Goal: Task Accomplishment & Management: Manage account settings

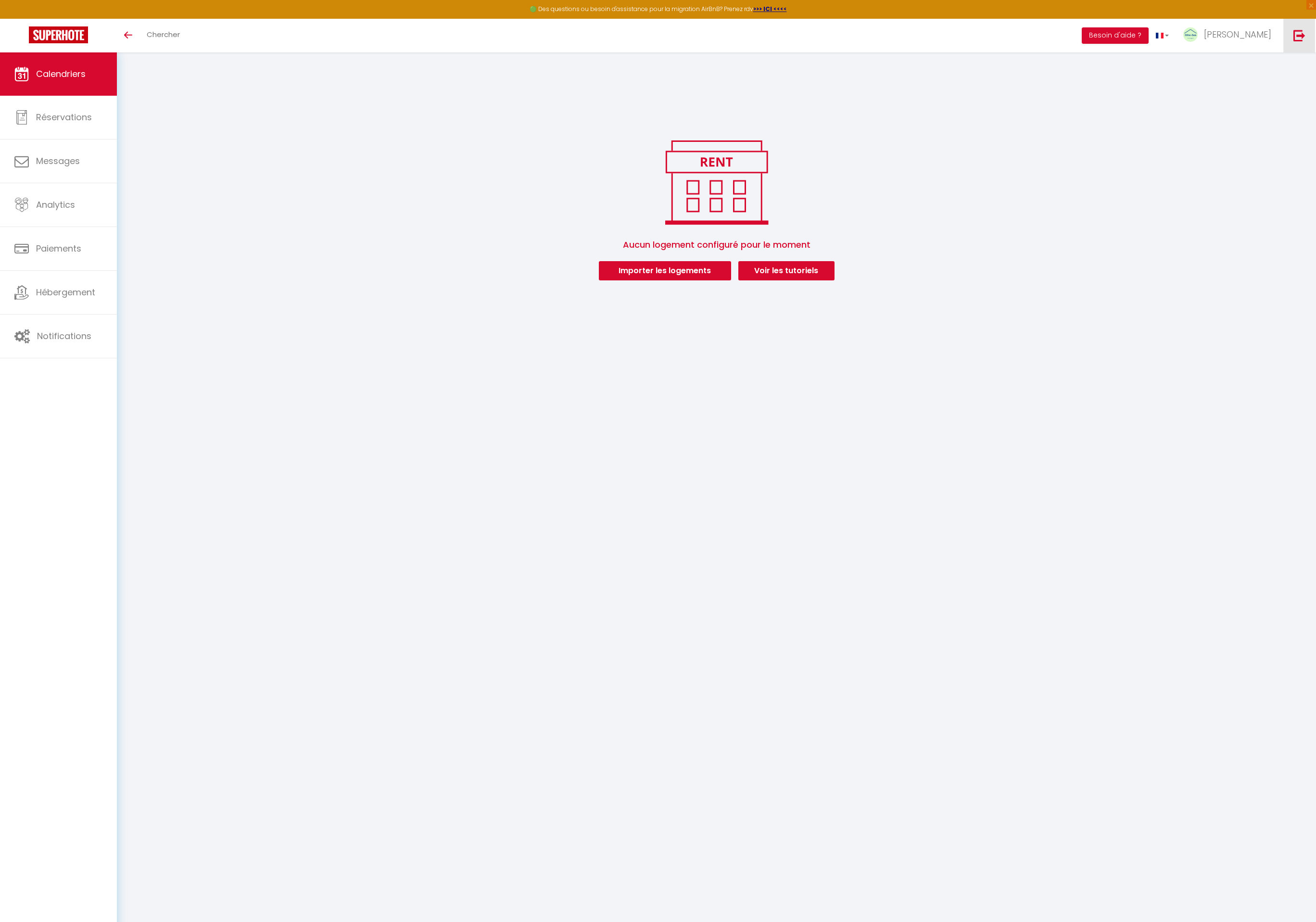
click at [1294, 42] on link at bounding box center [1299, 35] width 32 height 33
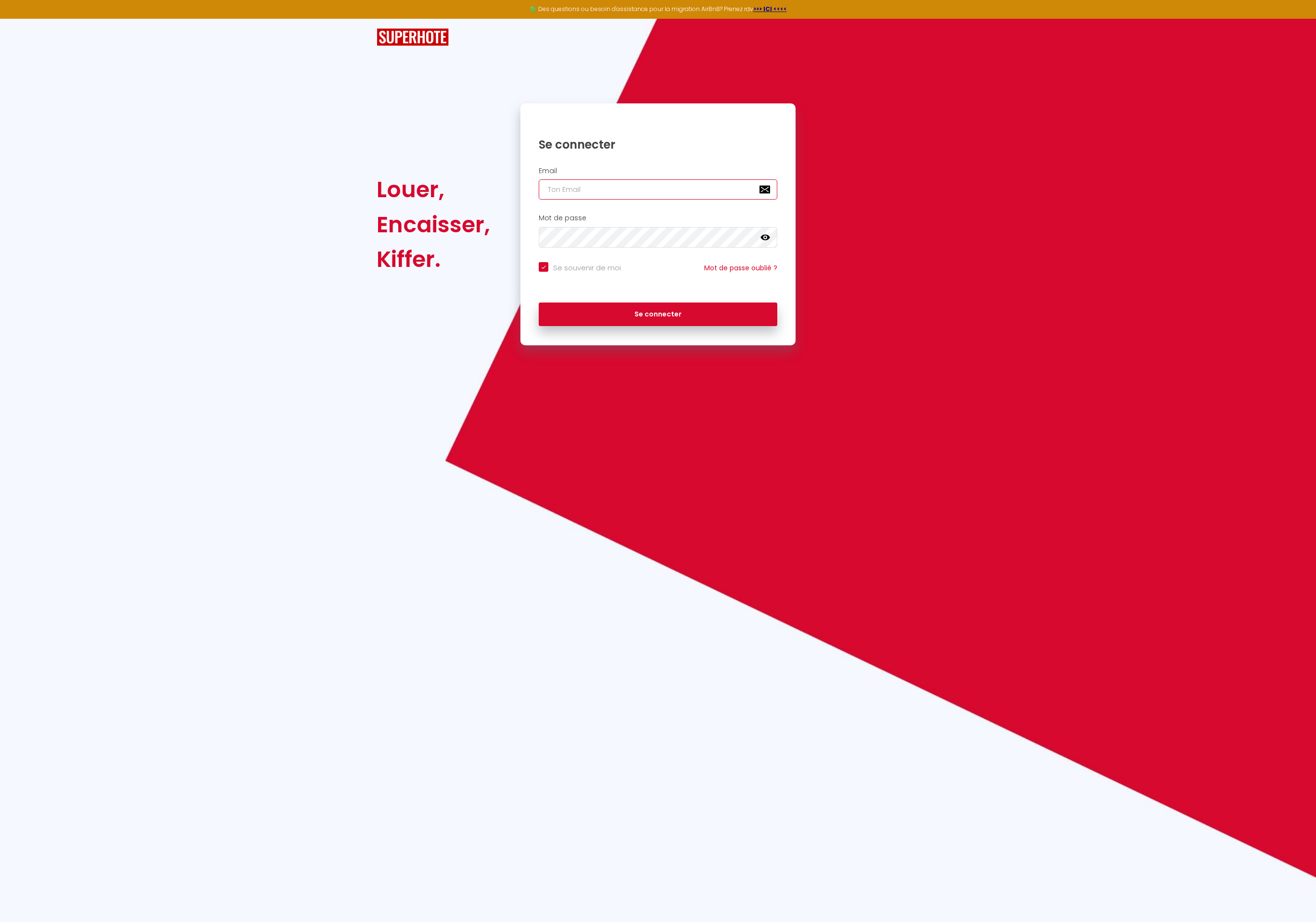
type input "Défault"
checkbox input "true"
drag, startPoint x: 666, startPoint y: 196, endPoint x: 472, endPoint y: 188, distance: 194.2
click at [472, 188] on div "Louer, Encaisser, Kiffer. Se connecter Email Défault Mot de passe false Se souv…" at bounding box center [658, 224] width 575 height 242
paste input "jilkonis@gmail.com"
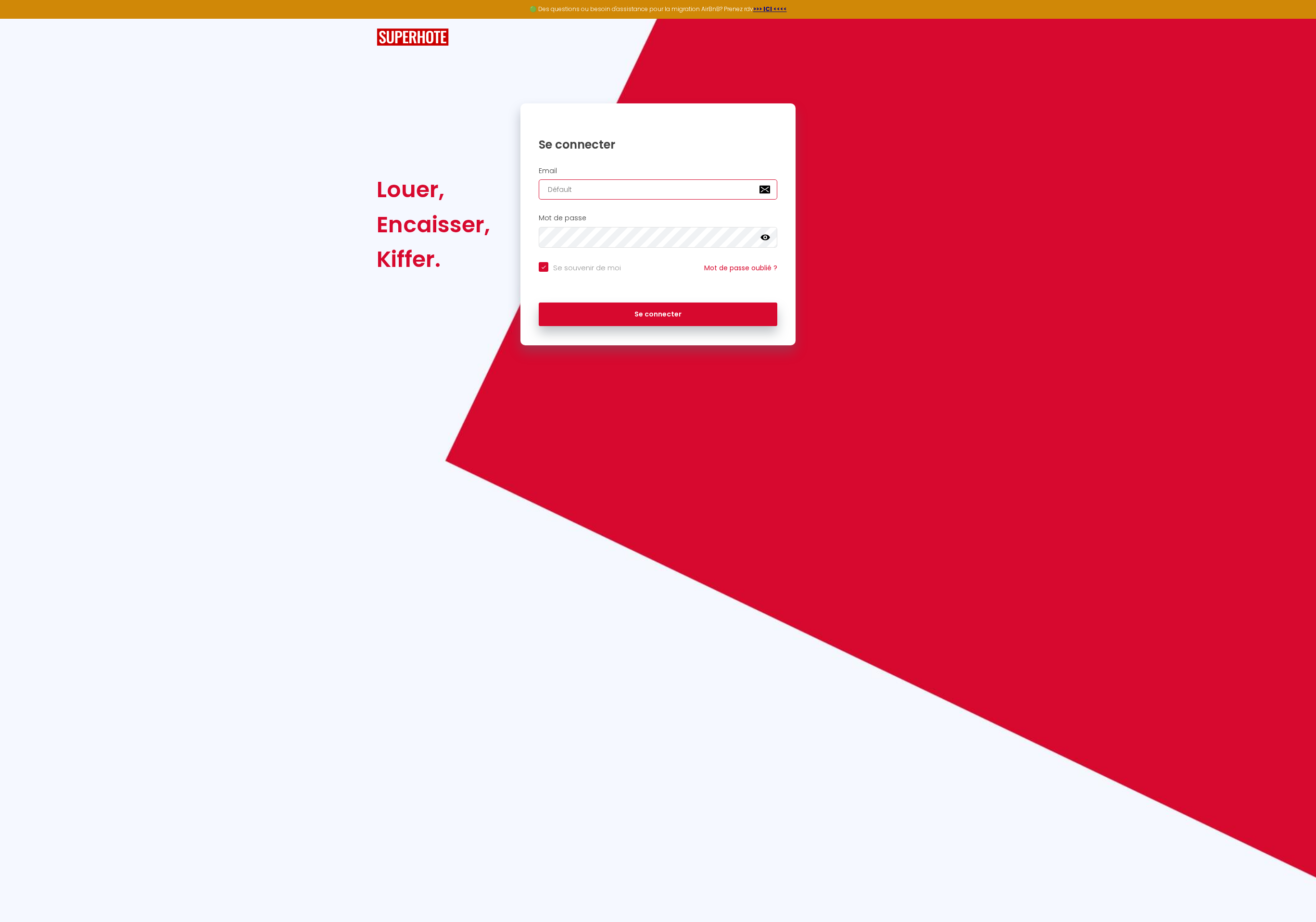
type input "jilkonis@gmail.com"
checkbox input "true"
type input "jilkonis@gmail.com"
click at [539, 303] on button "Se connecter" at bounding box center [658, 315] width 239 height 24
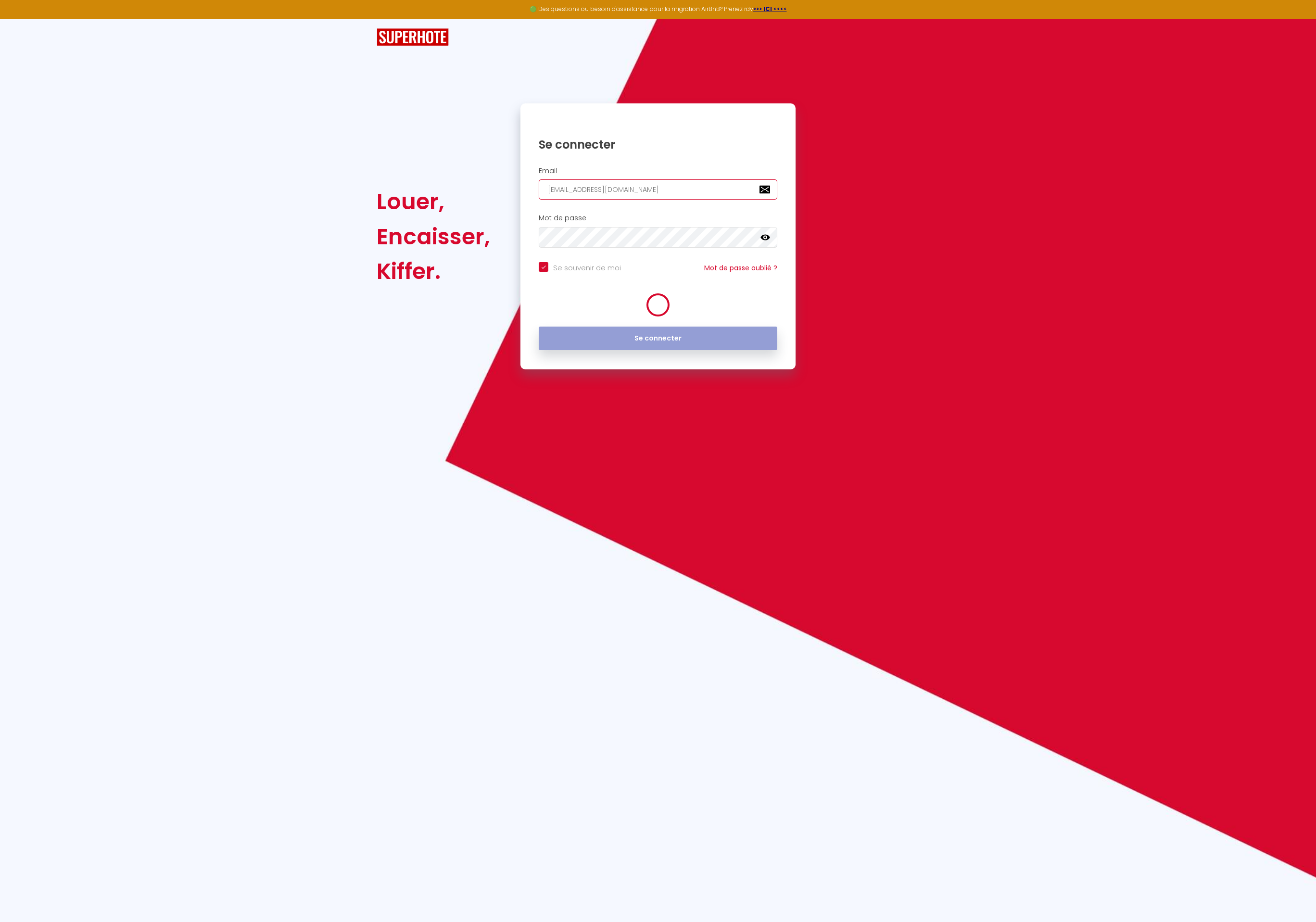
checkbox input "true"
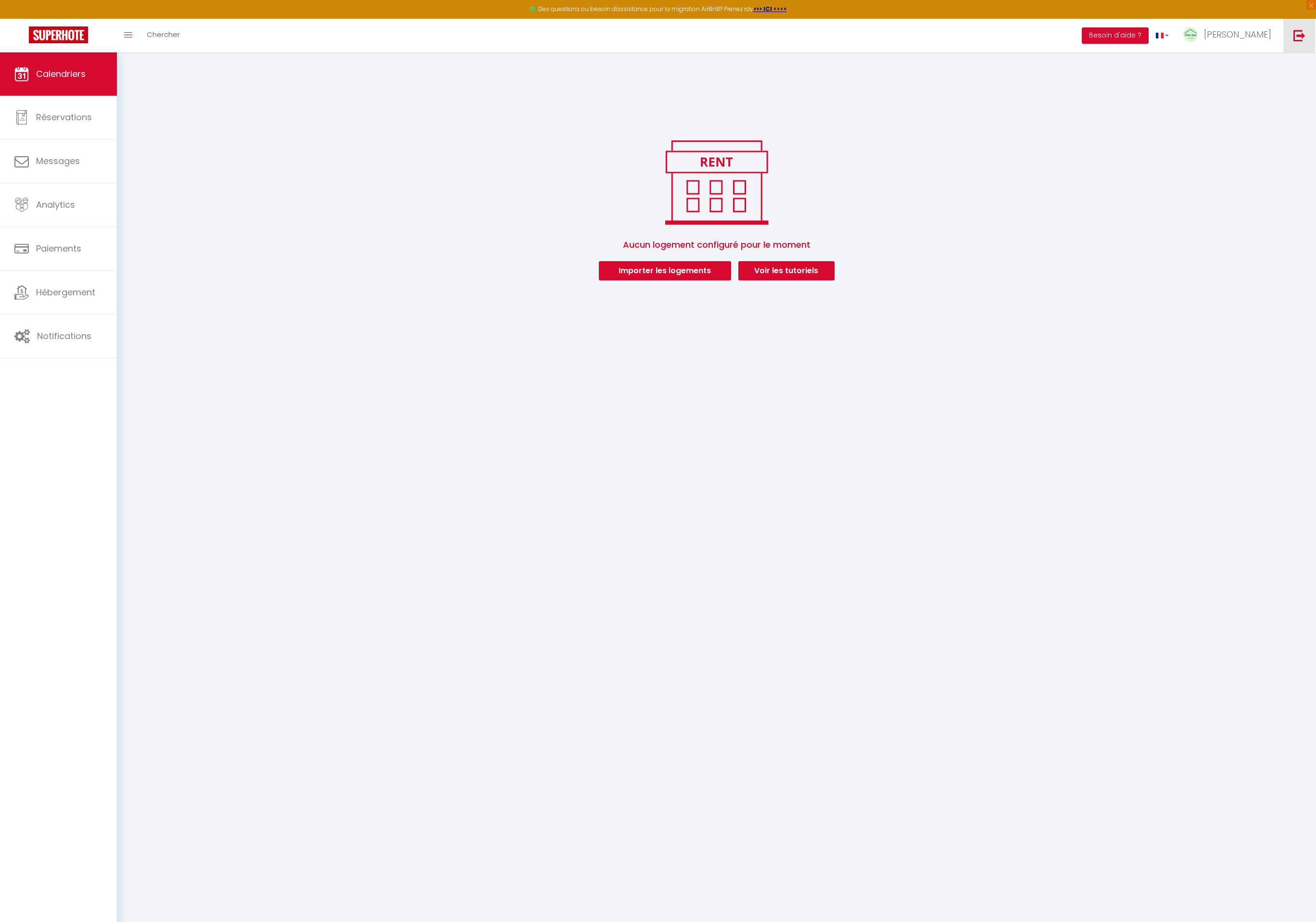
click at [1291, 34] on link at bounding box center [1299, 35] width 32 height 33
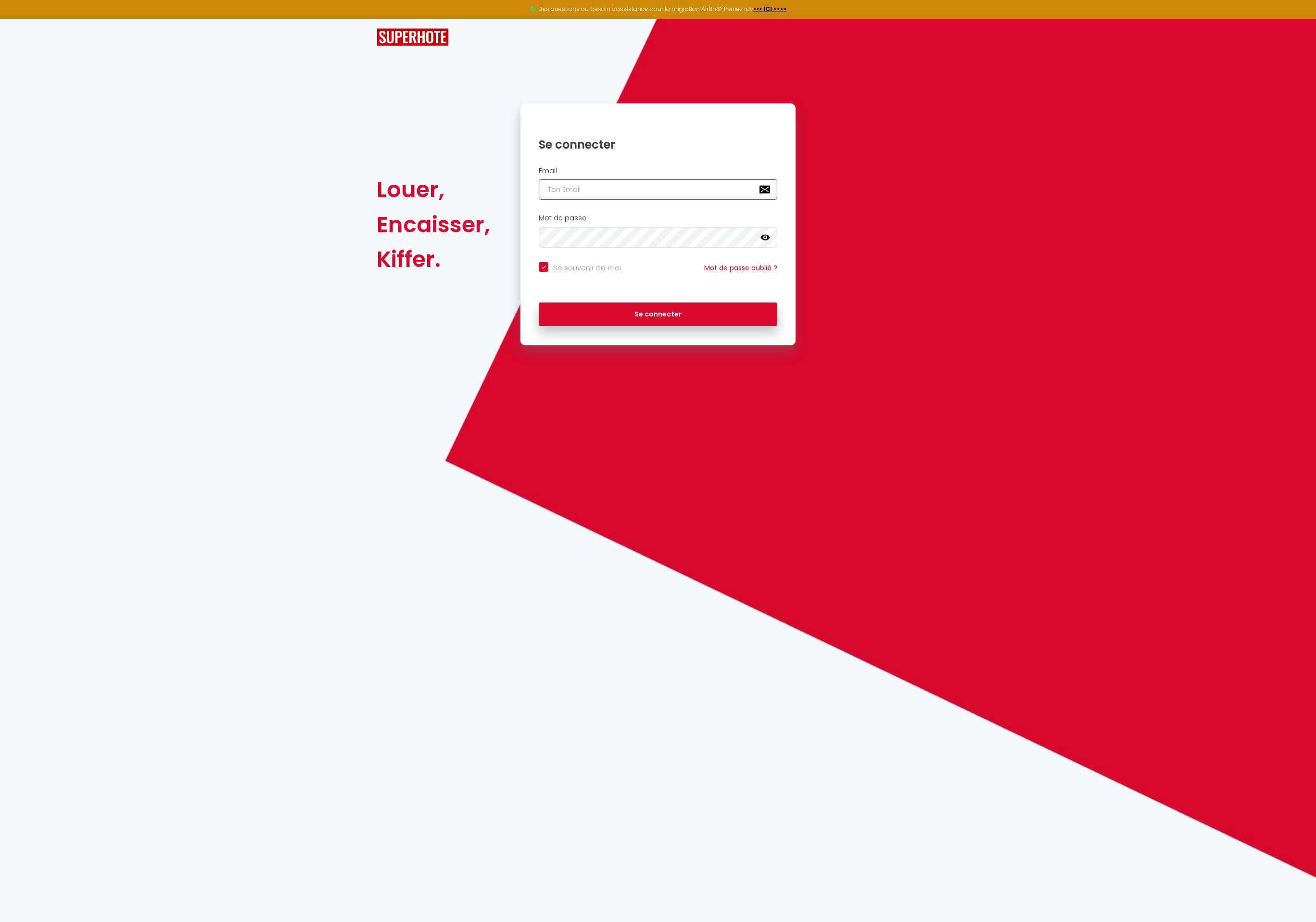
type input "Défault"
checkbox input "true"
drag, startPoint x: 674, startPoint y: 186, endPoint x: 472, endPoint y: 202, distance: 202.6
click at [472, 202] on div "Louer, Encaisser, Kiffer. Se connecter Email Défault Mot de passe false Se souv…" at bounding box center [658, 224] width 575 height 242
click at [542, 188] on input "Défault" at bounding box center [658, 189] width 239 height 20
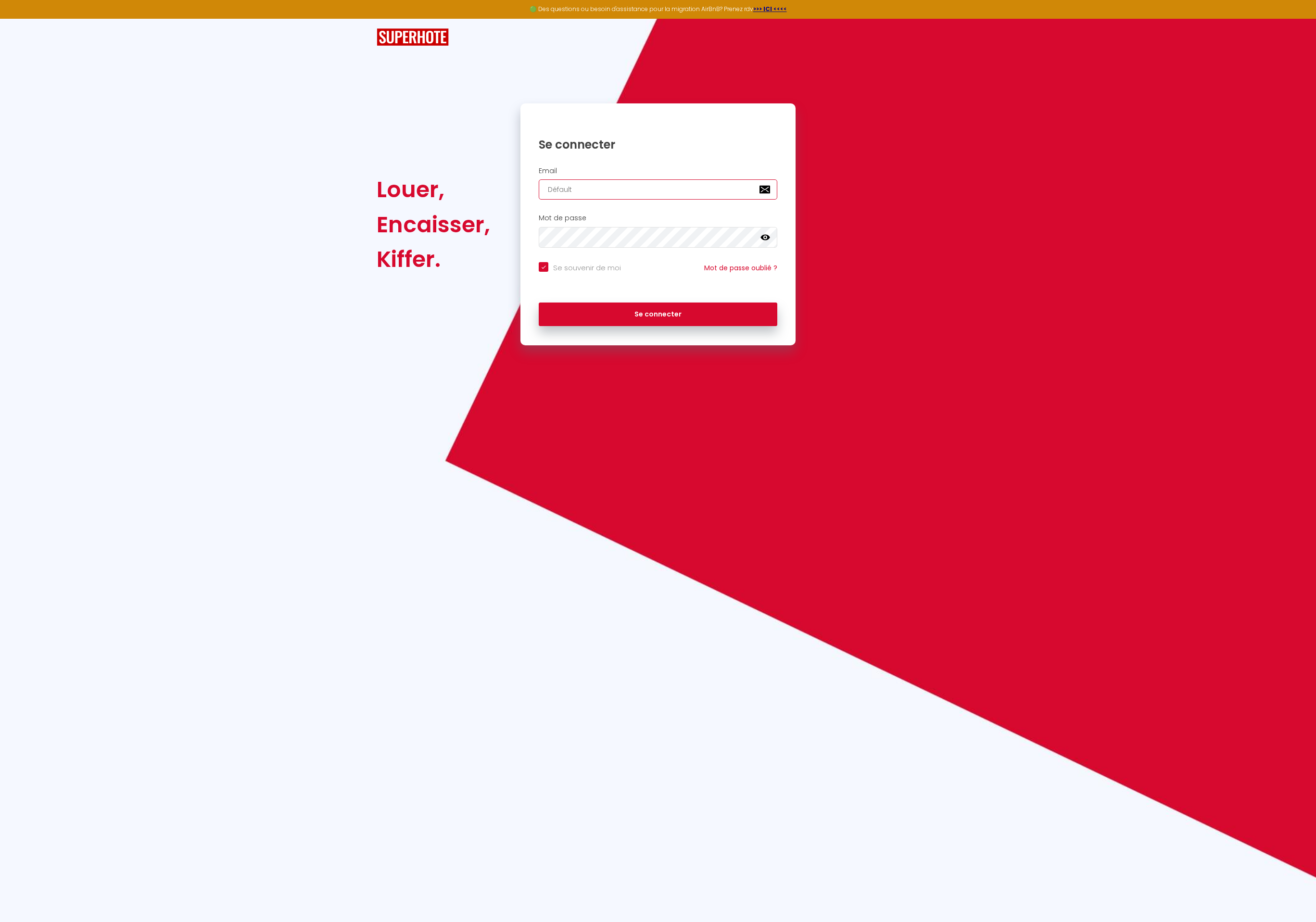
click at [562, 190] on input "Défault" at bounding box center [658, 189] width 239 height 20
paste input "[EMAIL_ADDRESS][DOMAIN_NAME]"
type input "[EMAIL_ADDRESS][DOMAIN_NAME]"
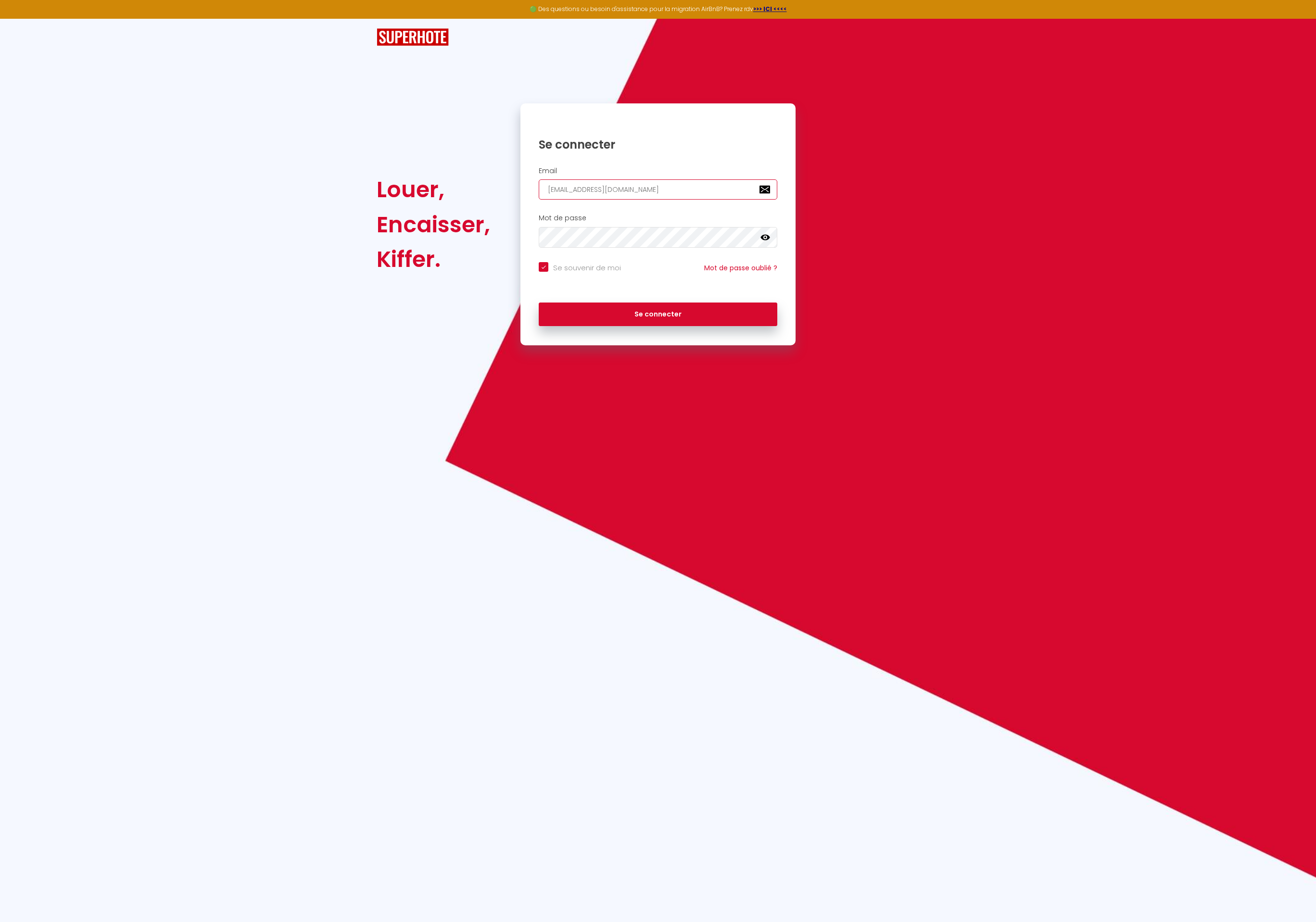
checkbox input "true"
type input "[EMAIL_ADDRESS][DOMAIN_NAME]"
click at [539, 303] on button "Se connecter" at bounding box center [658, 315] width 239 height 24
checkbox input "true"
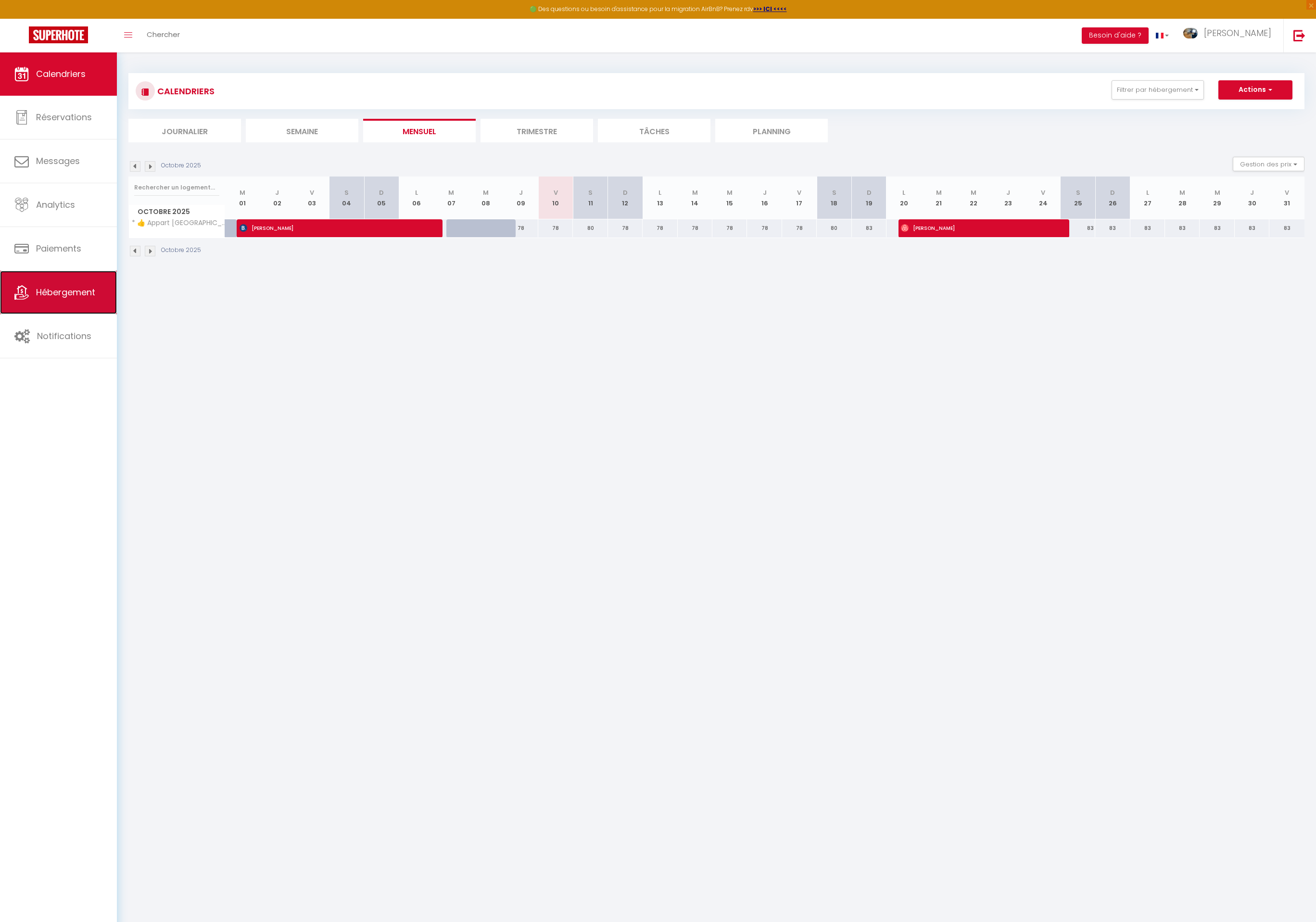
click at [103, 296] on link "Hébergement" at bounding box center [58, 292] width 117 height 43
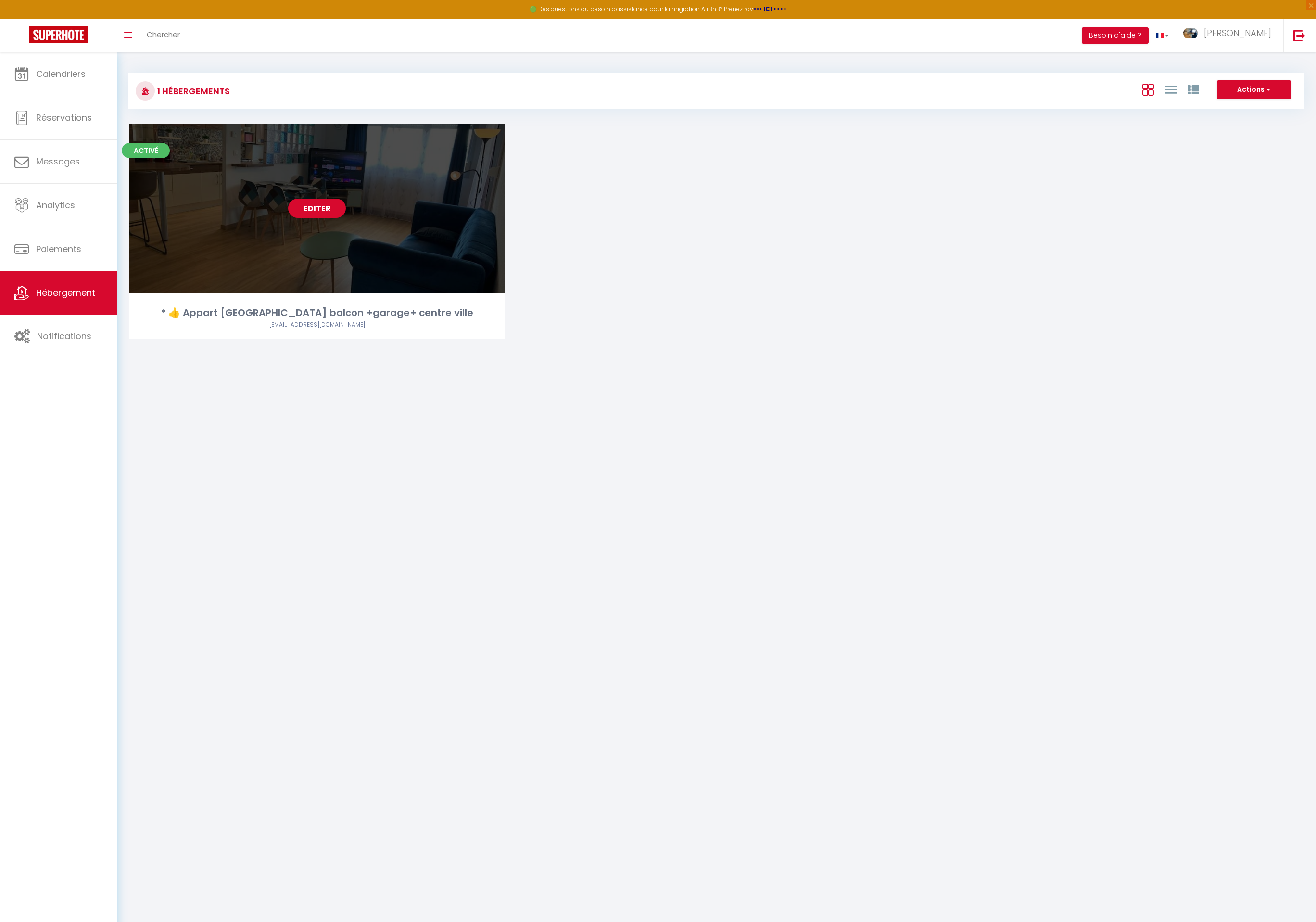
click at [318, 214] on link "Editer" at bounding box center [317, 208] width 58 height 19
click at [319, 214] on link "Editer" at bounding box center [317, 208] width 58 height 19
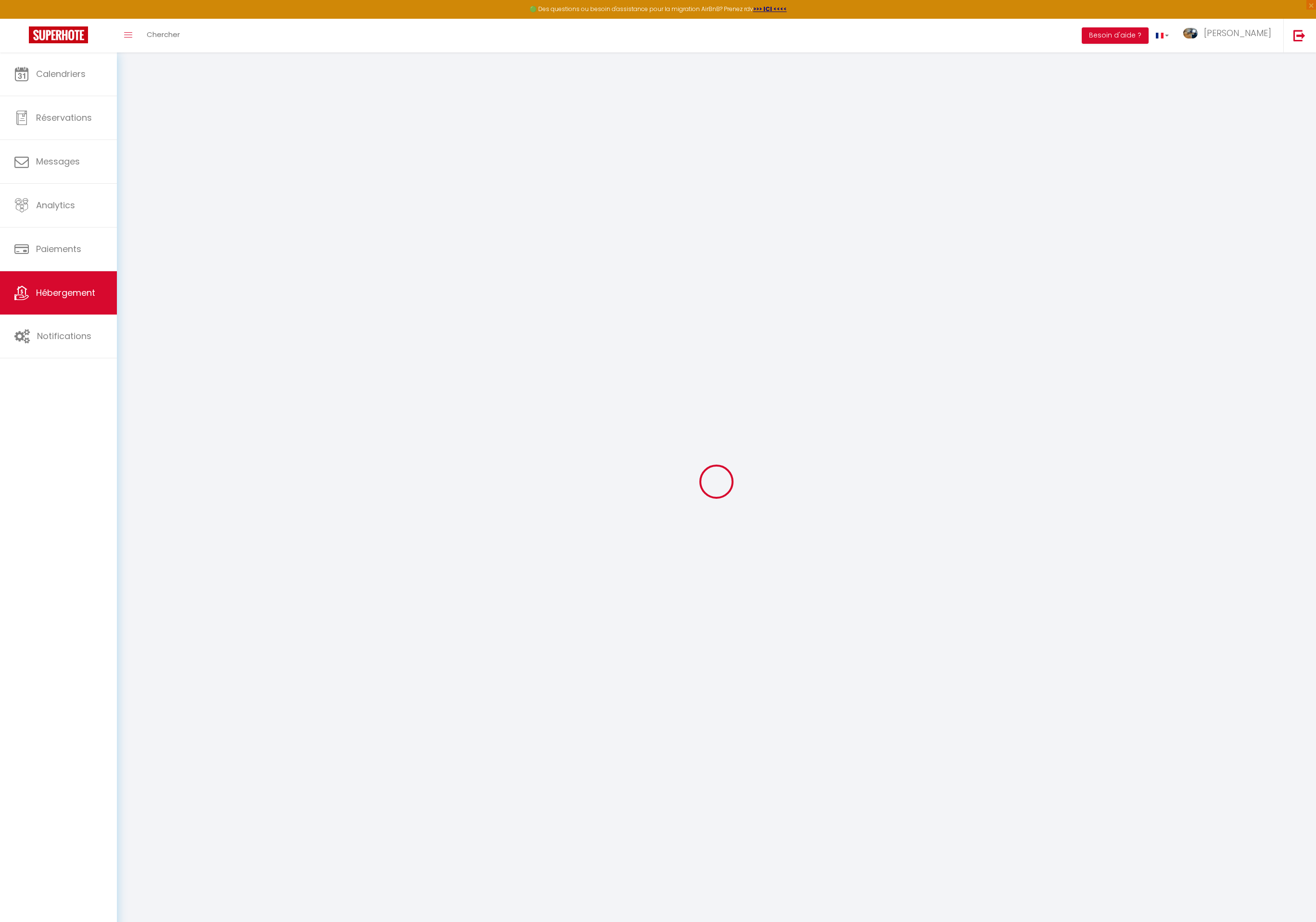
select select "- 2 %"
select select "+ 67 %"
select select "- 10 %"
select select "4094-49494678"
checkbox input "false"
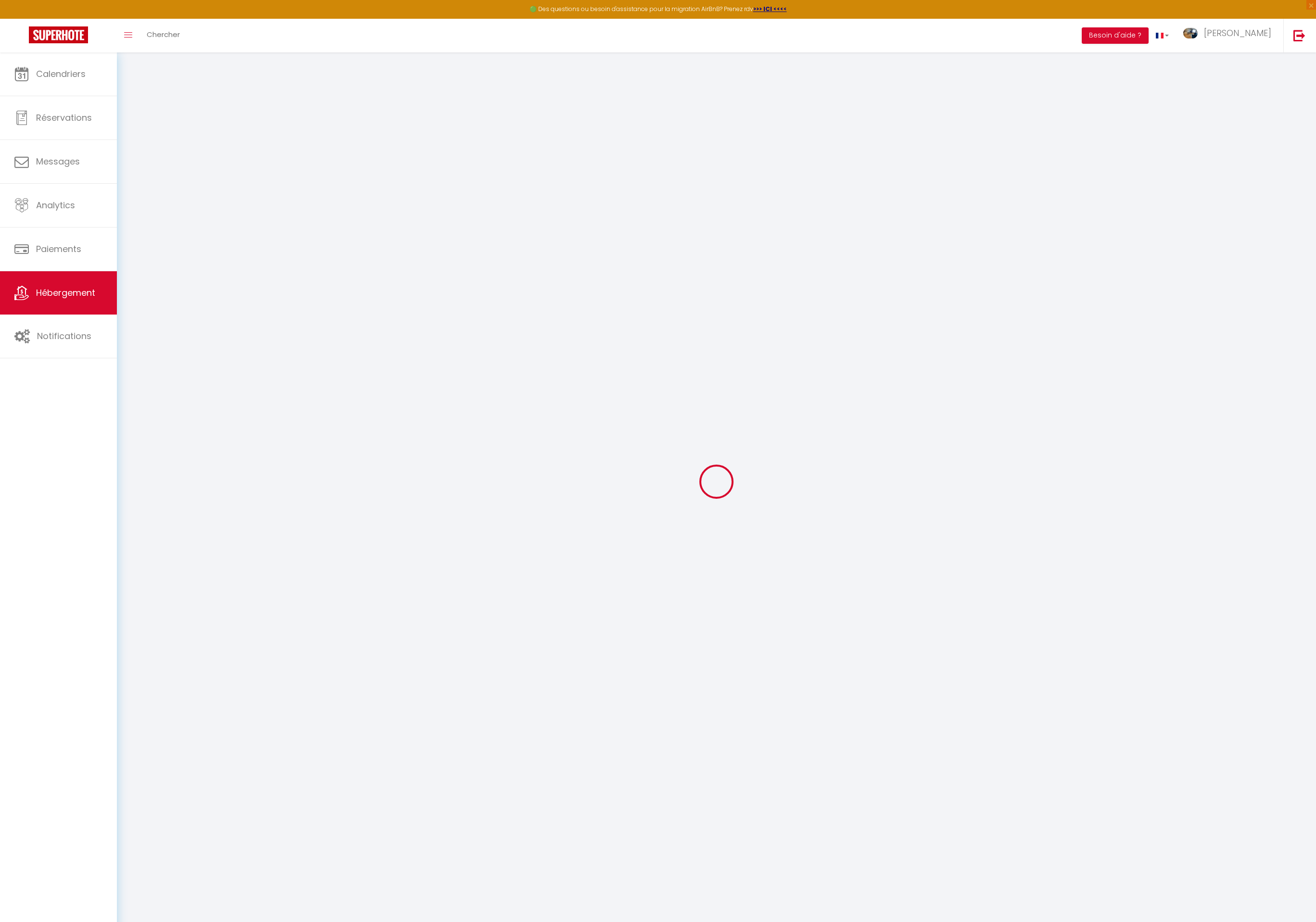
checkbox input "false"
select select
select select "16:00"
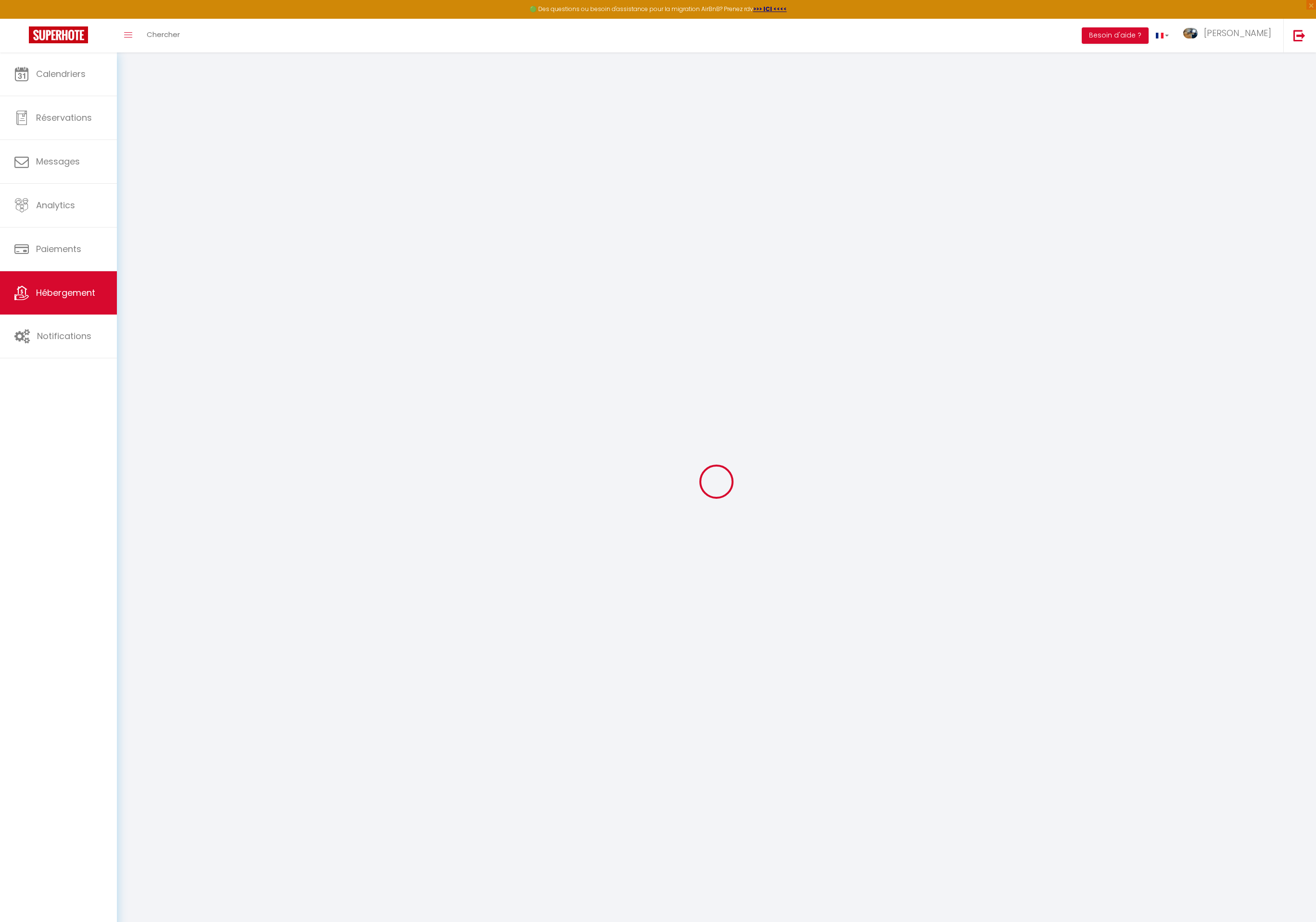
select select
select select "12:00"
select select "15"
select select "22:00"
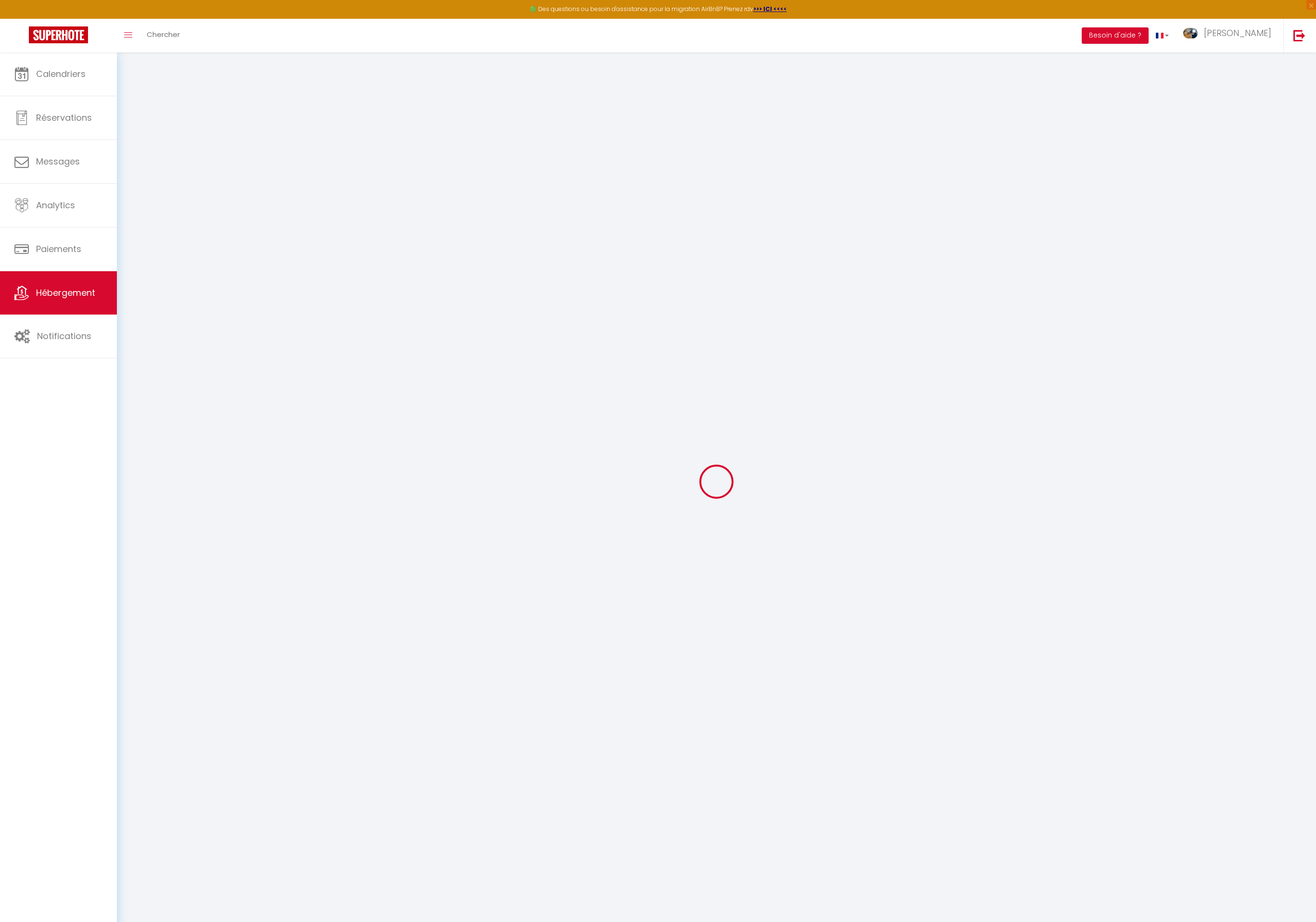
select select "EUR"
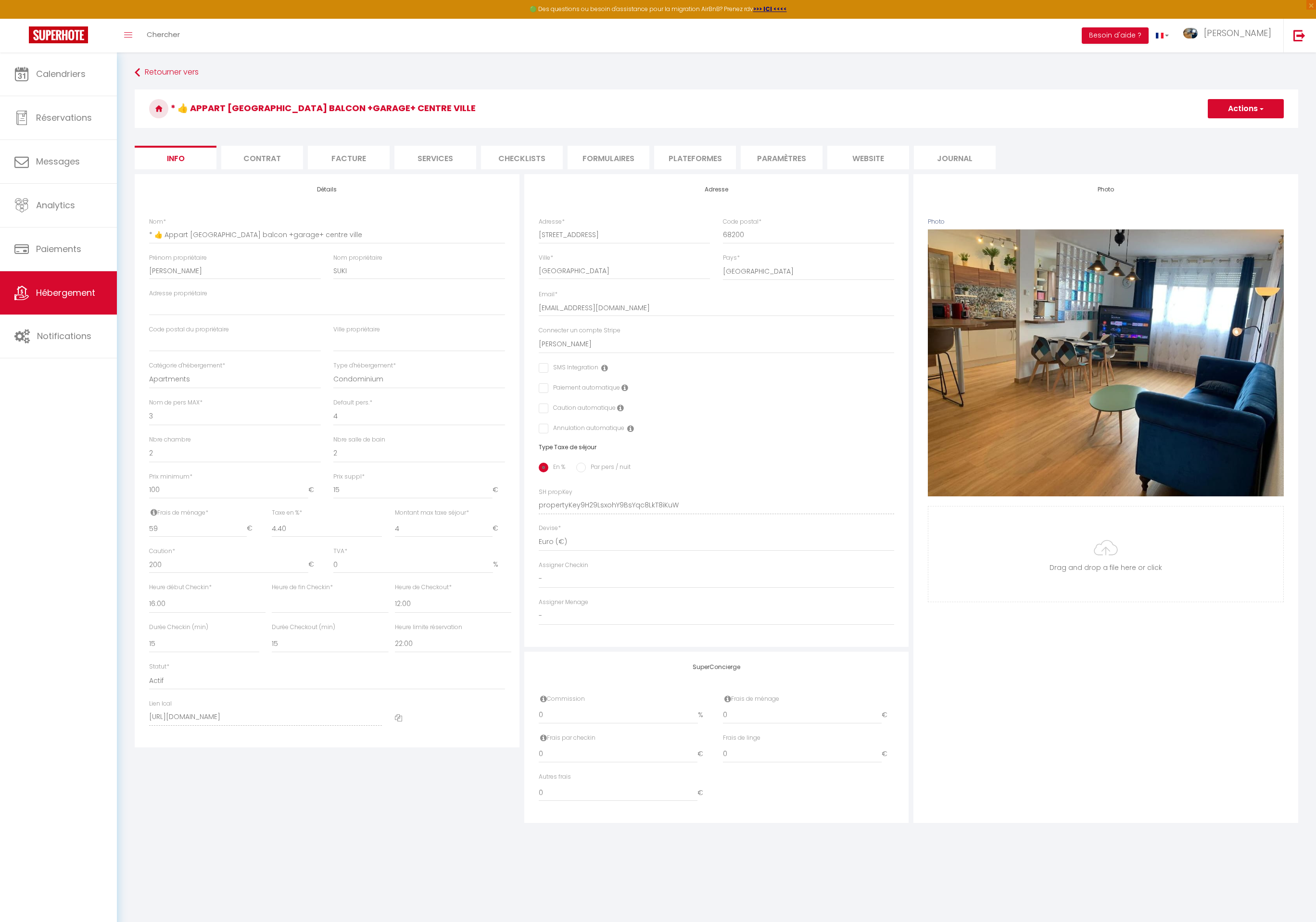
click at [700, 159] on li "Plateformes" at bounding box center [695, 158] width 82 height 24
select select
